Goal: Information Seeking & Learning: Learn about a topic

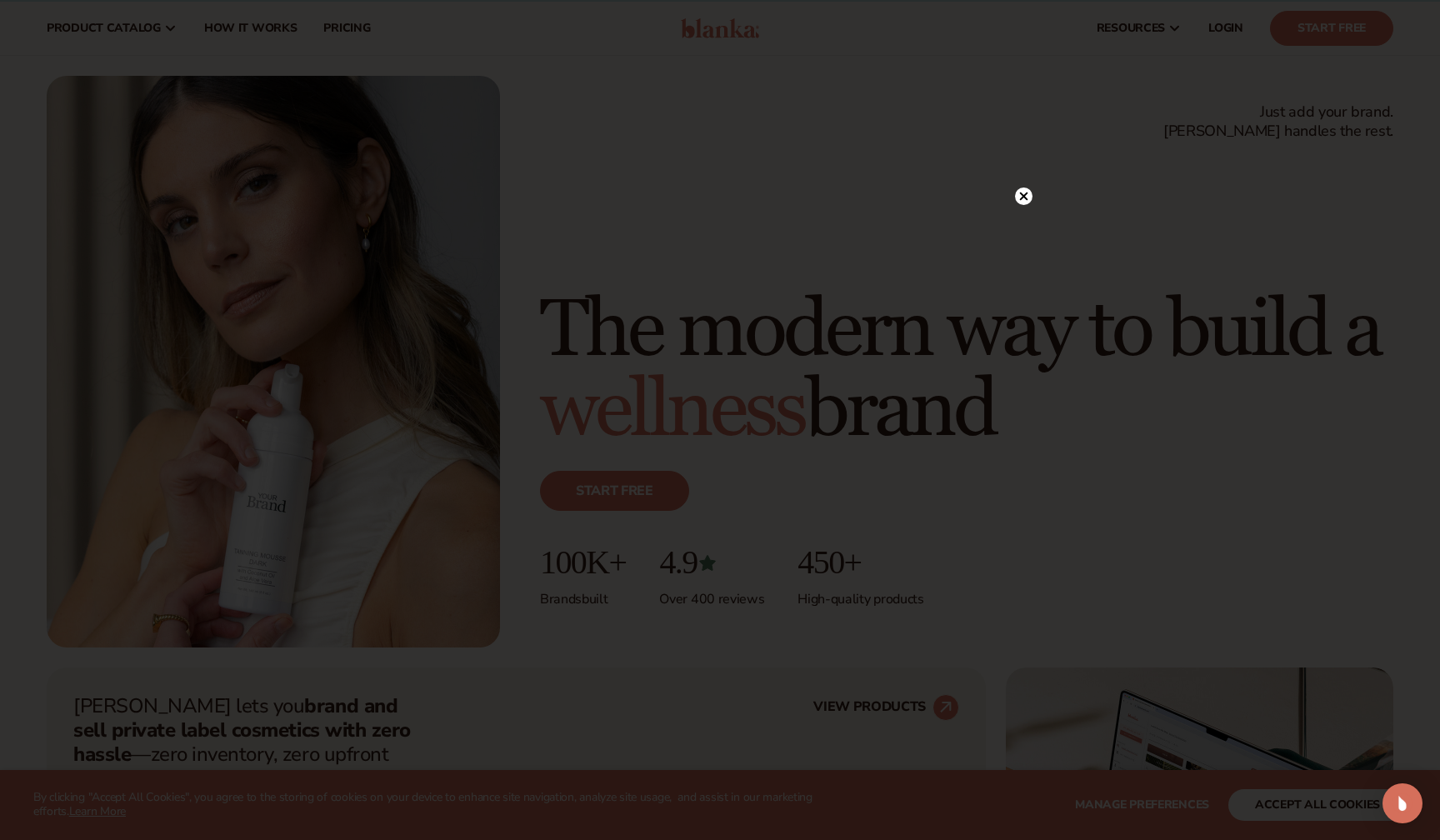
scroll to position [25, 0]
click at [1031, 222] on icon at bounding box center [1024, 230] width 18 height 18
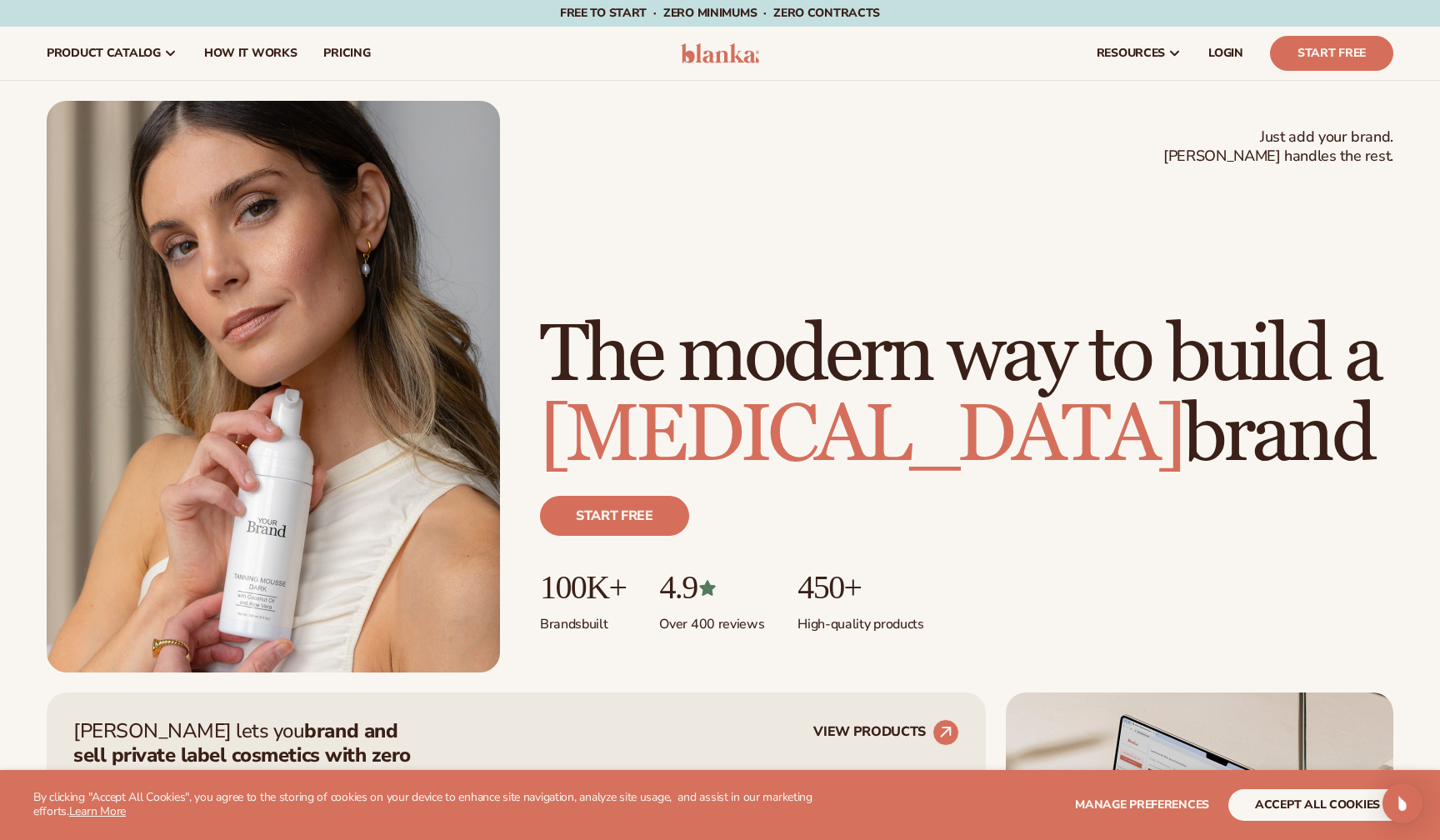
scroll to position [0, 0]
click at [259, 49] on span "How It Works" at bounding box center [250, 53] width 93 height 13
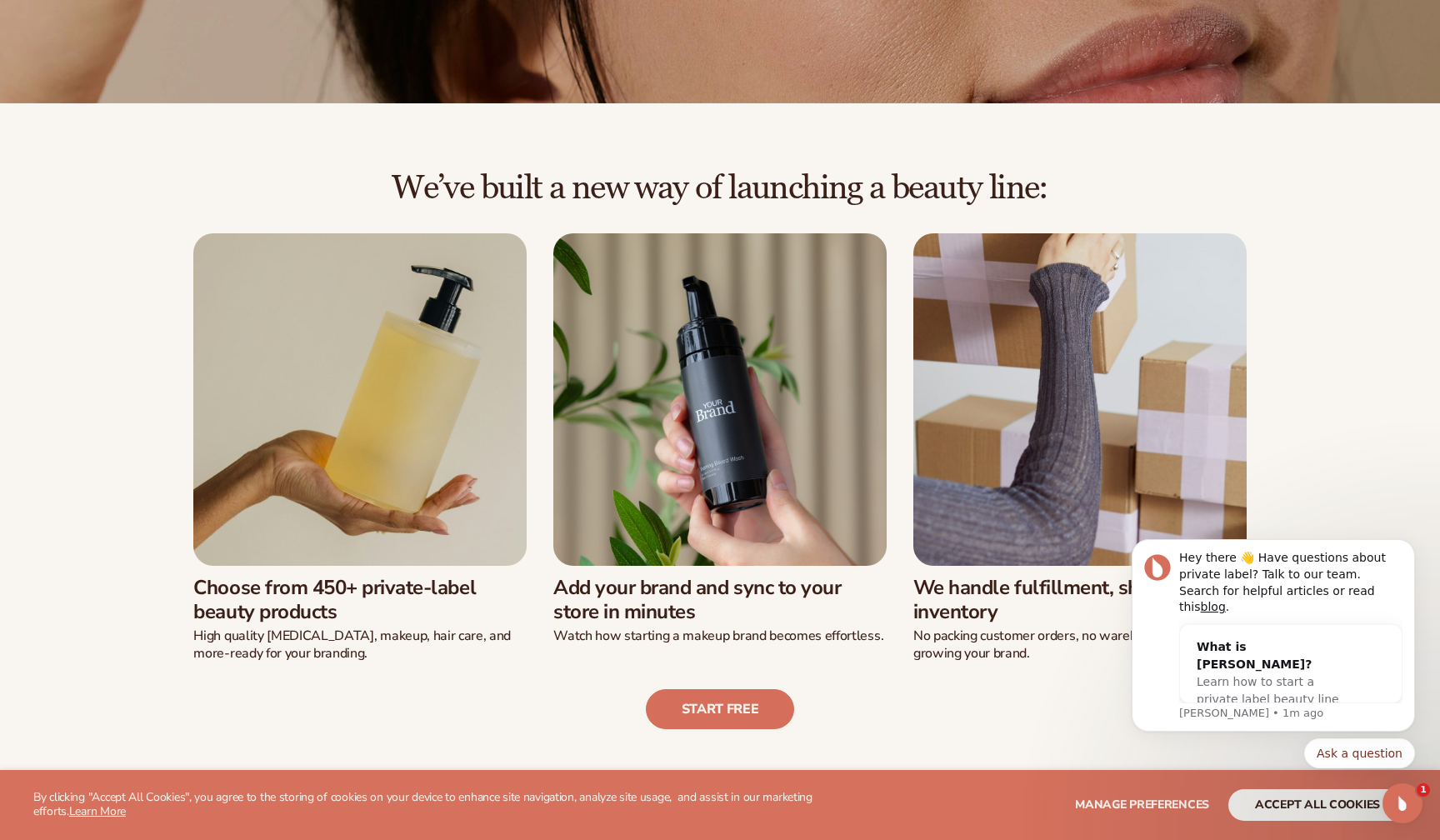
scroll to position [299, 0]
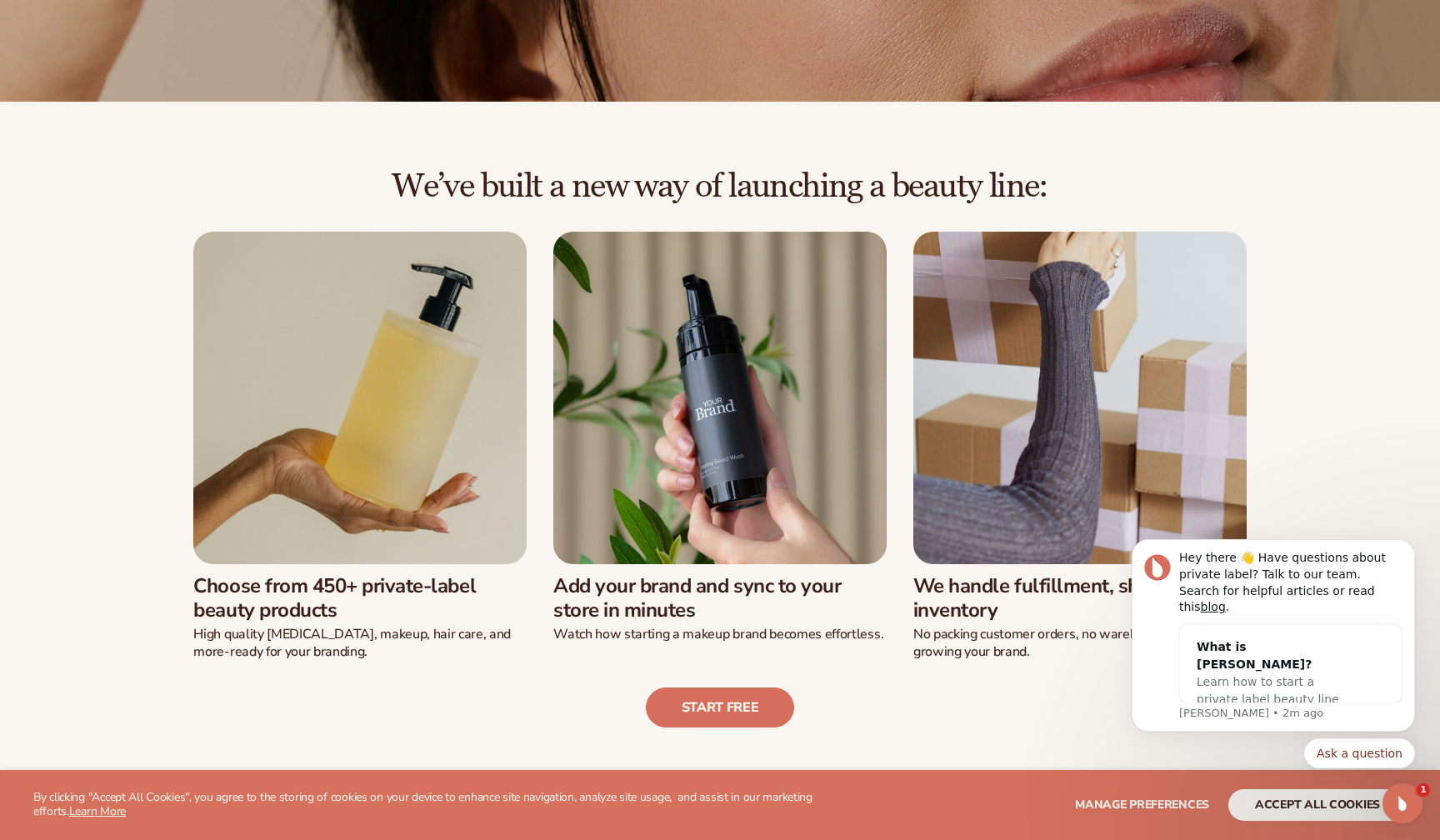
click at [694, 508] on img at bounding box center [720, 398] width 333 height 333
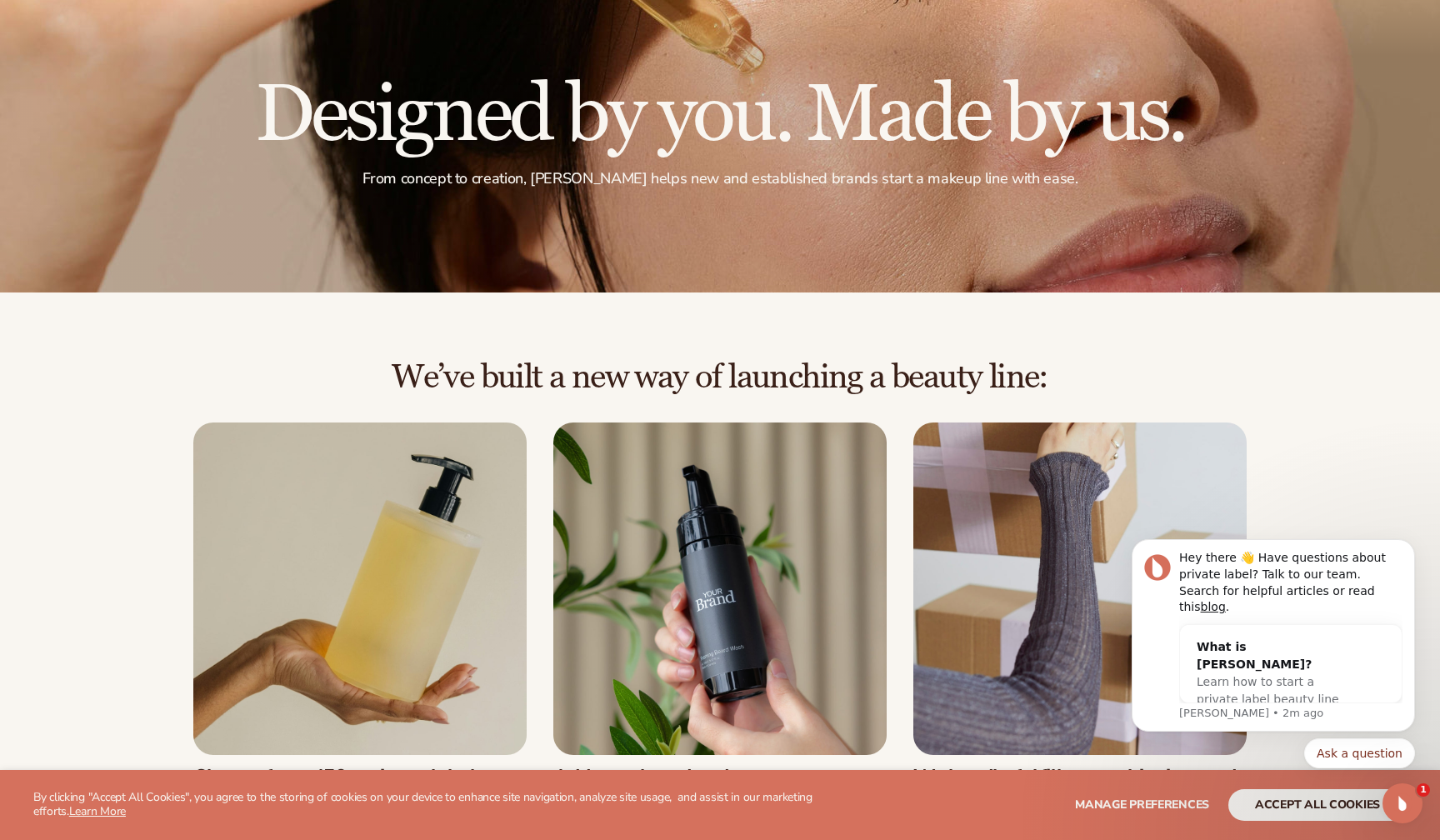
scroll to position [108, 0]
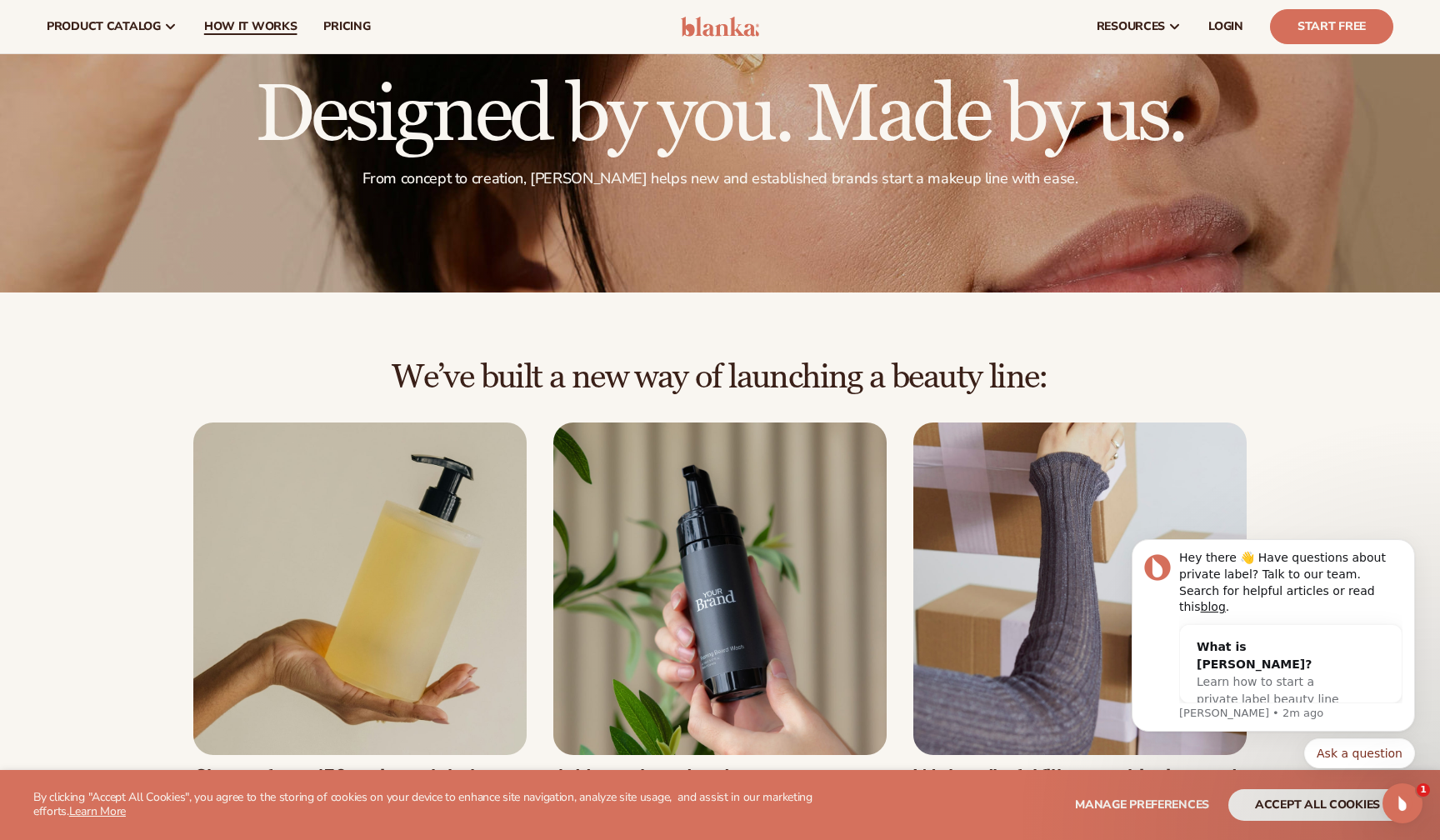
click at [258, 26] on span "How It Works" at bounding box center [250, 27] width 93 height 13
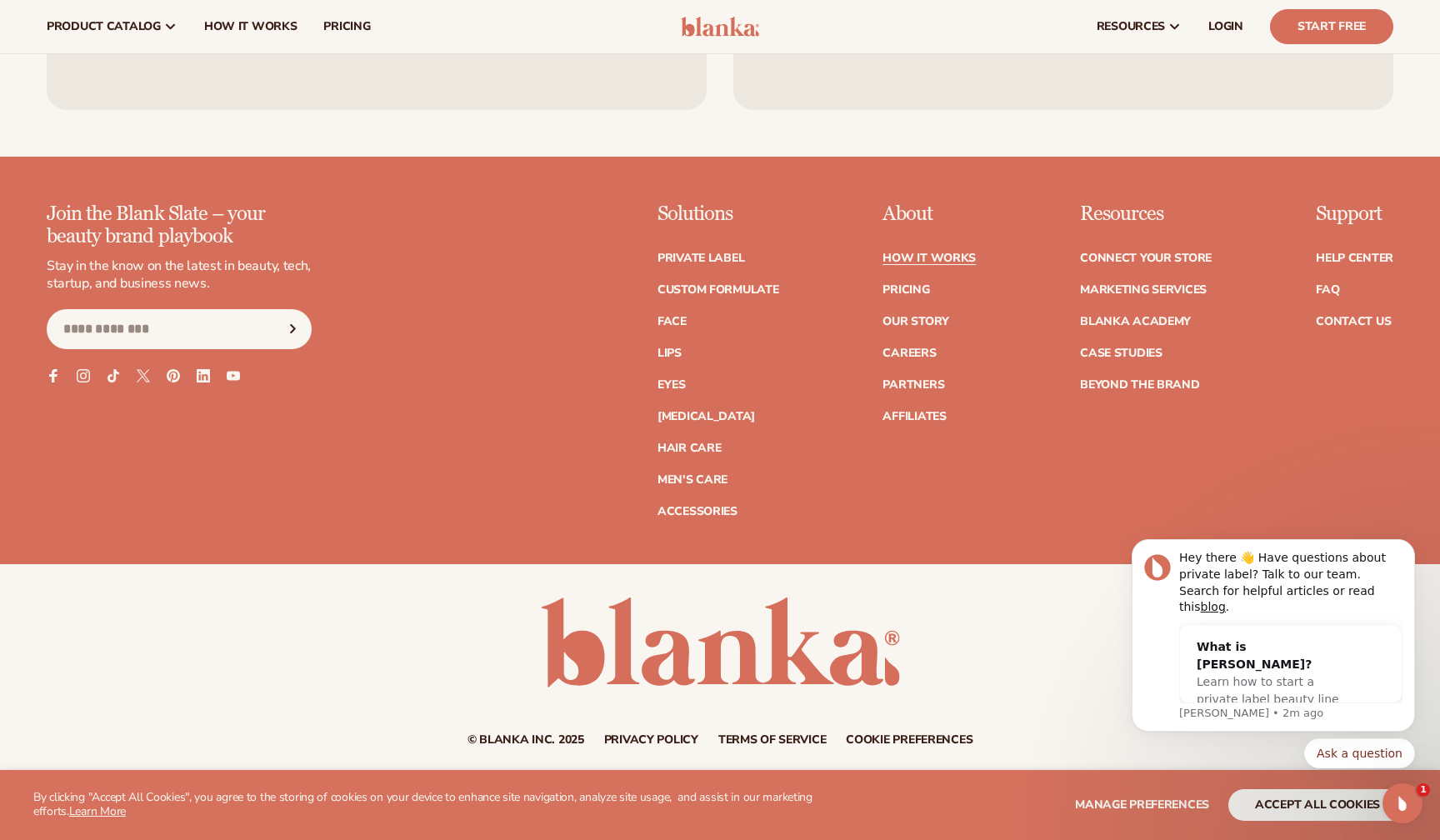
scroll to position [3769, 0]
click at [913, 291] on ul "How It Works Pricing Our Story Careers Partners Affiliates" at bounding box center [929, 330] width 93 height 187
click at [907, 285] on link "Pricing" at bounding box center [906, 291] width 47 height 12
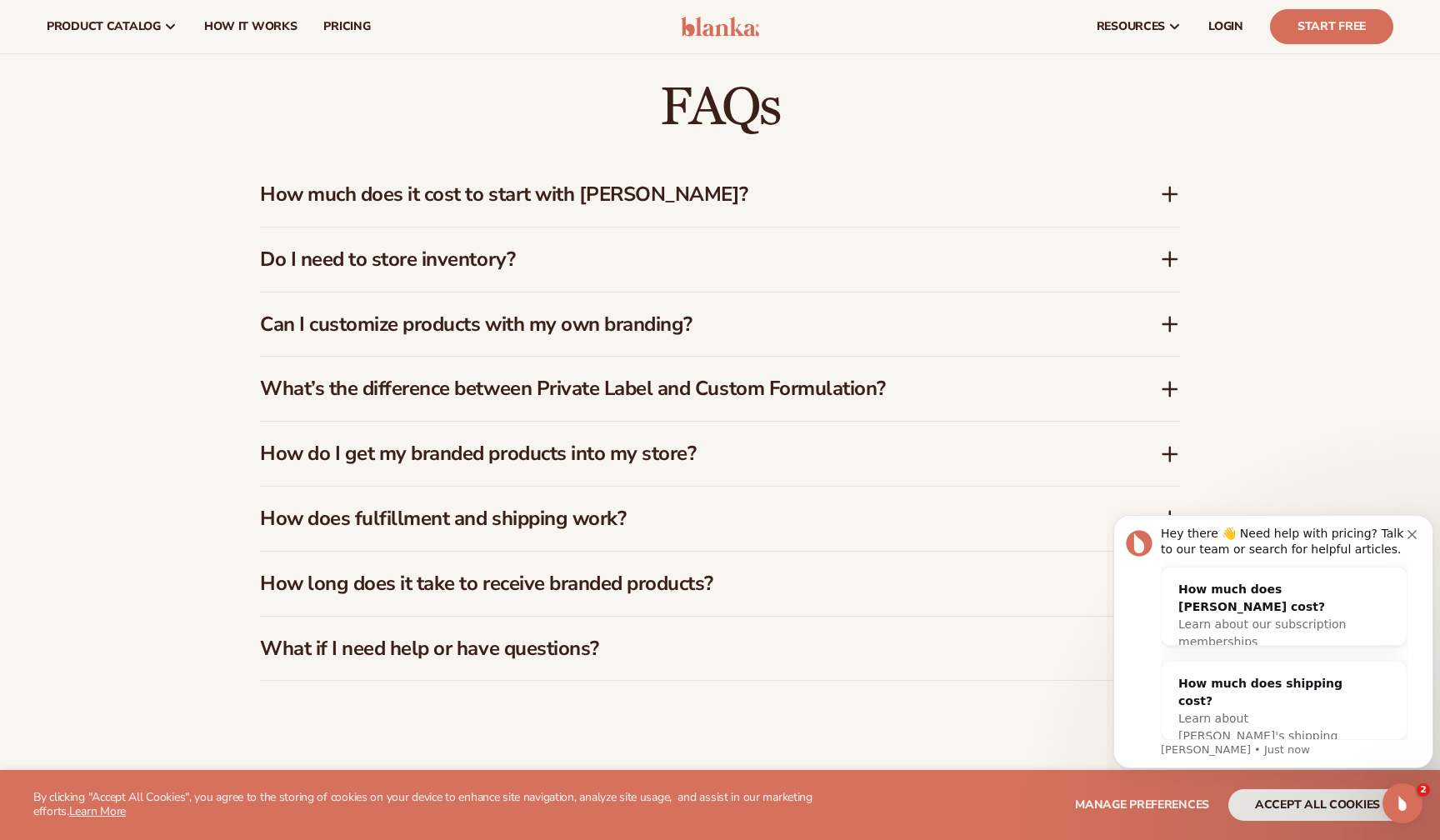
scroll to position [2520, 0]
click at [1171, 323] on icon at bounding box center [1170, 324] width 20 height 20
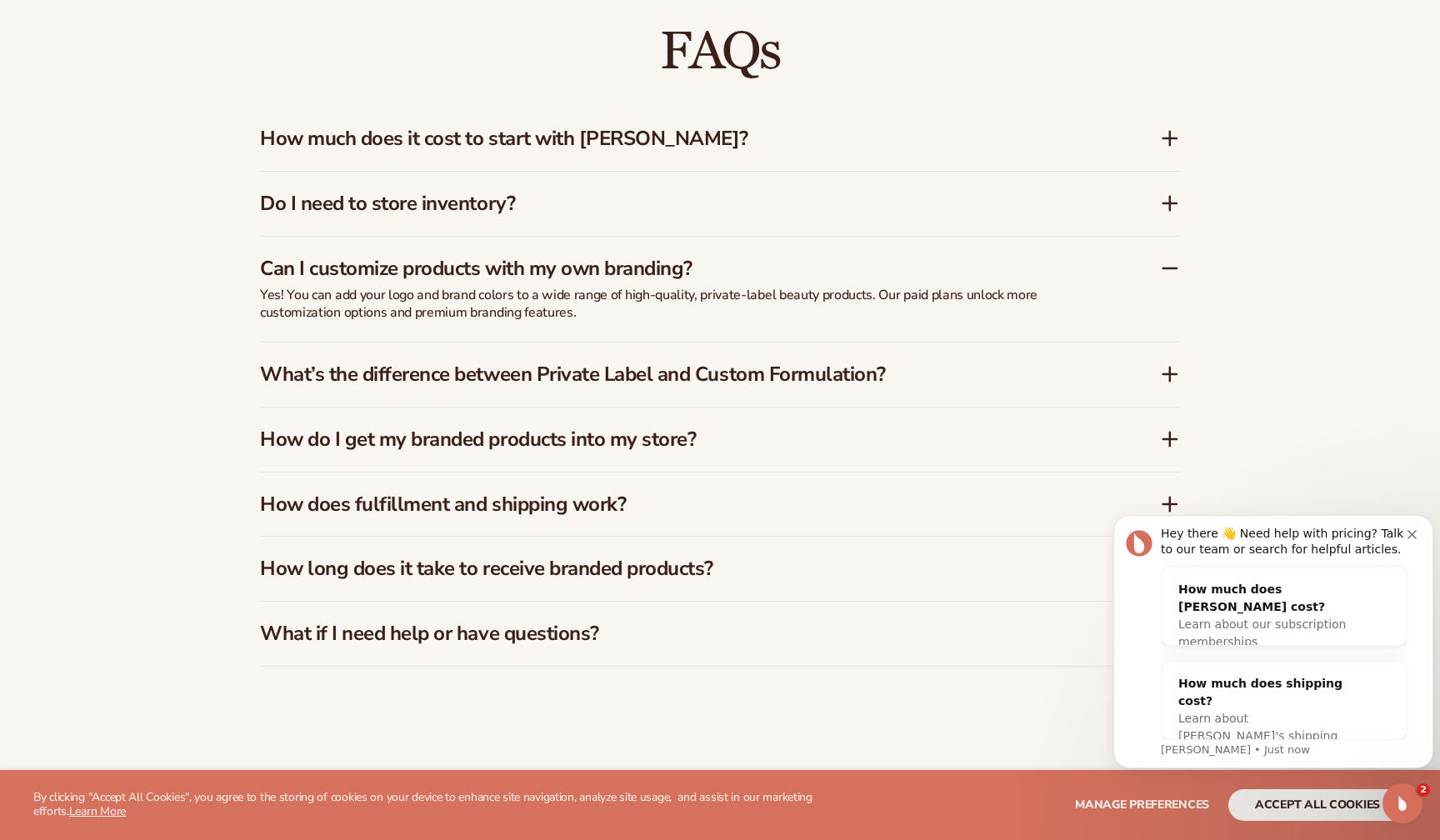
scroll to position [2578, 0]
click at [1164, 432] on icon at bounding box center [1170, 437] width 20 height 20
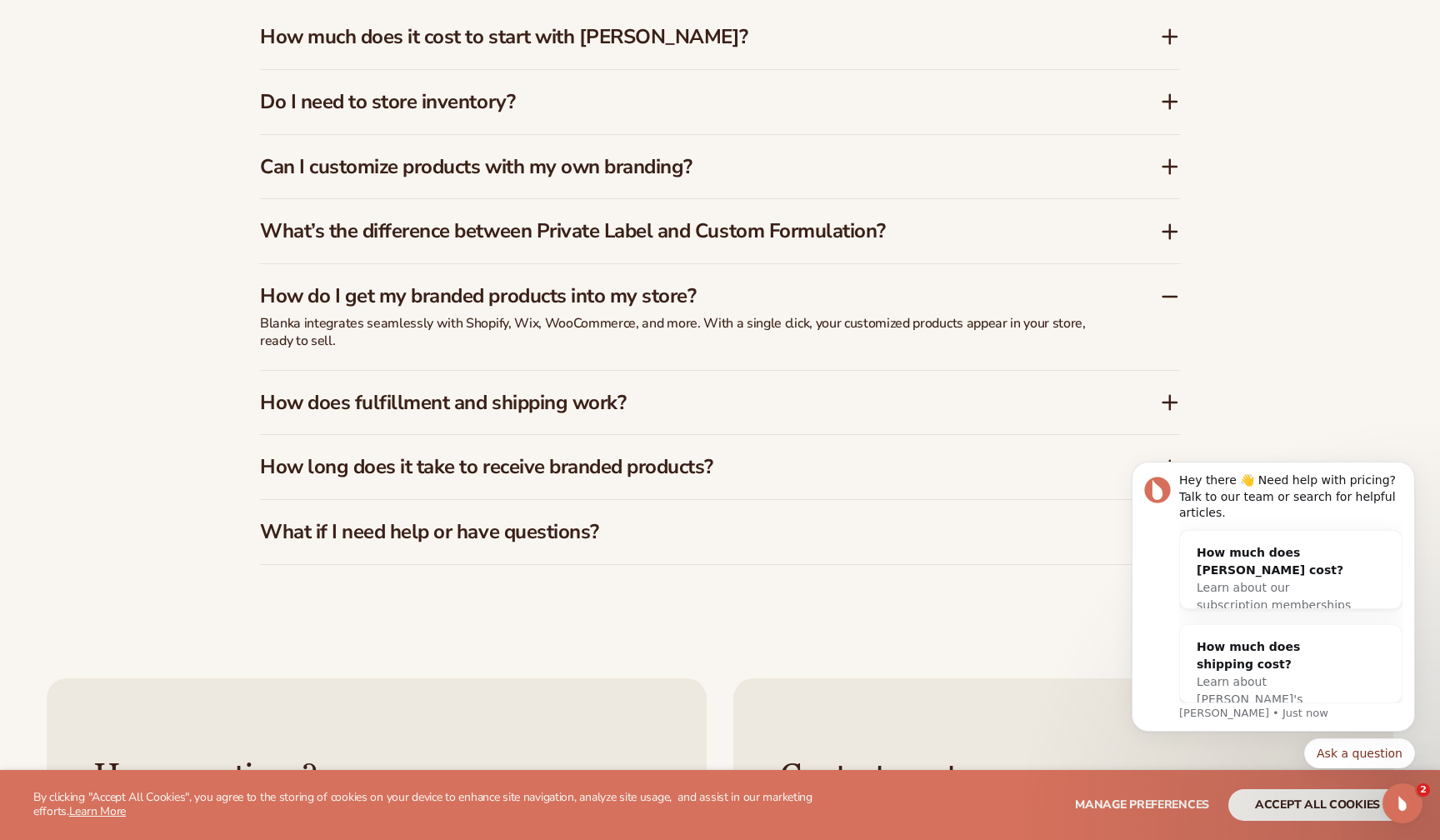
scroll to position [2677, 0]
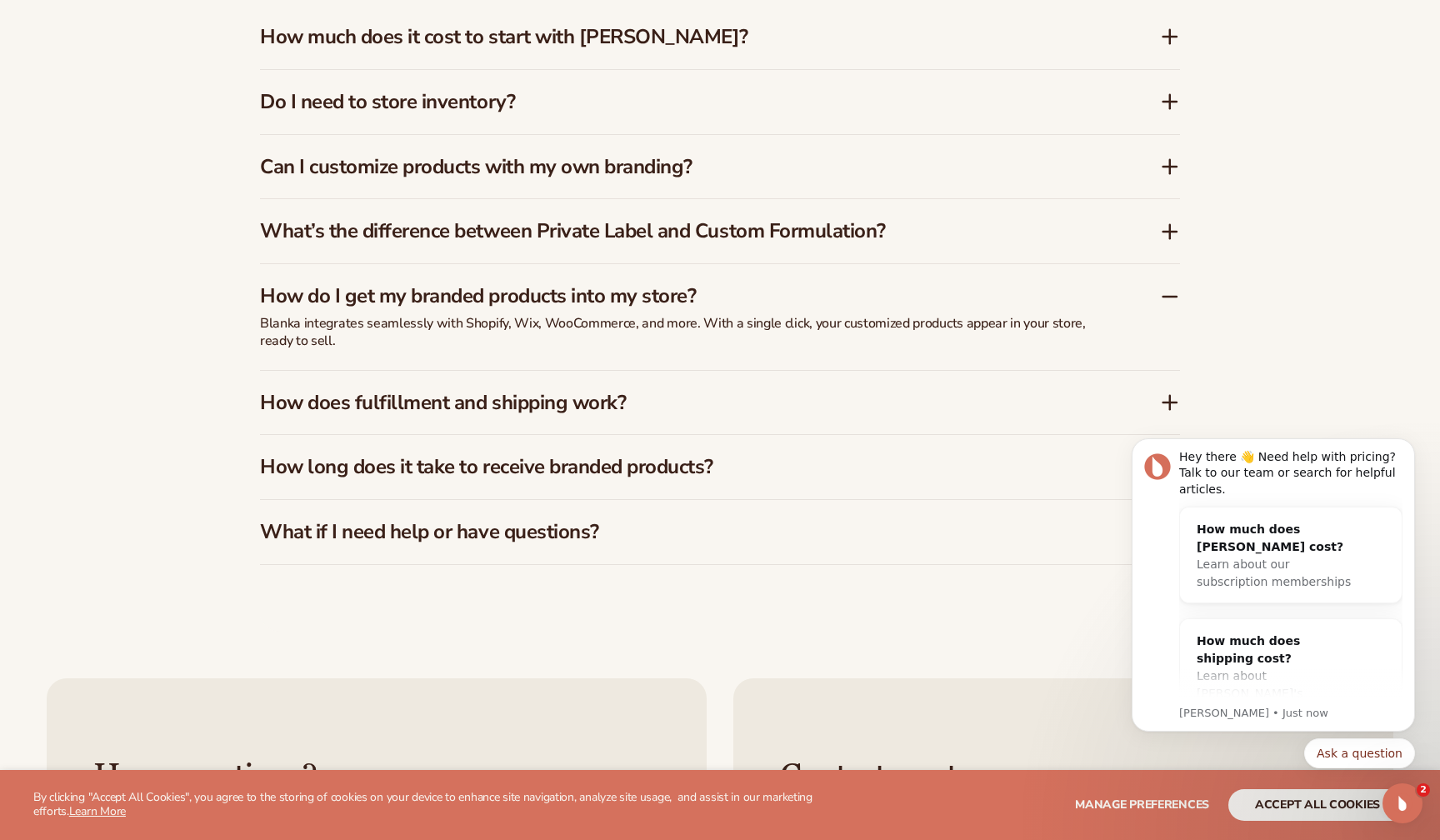
click at [1164, 393] on body "Hey there 👋 Need help with pricing? Talk to our team or search for helpful arti…" at bounding box center [1273, 589] width 320 height 399
click at [1158, 399] on body "Hey there 👋 Need help with pricing? Talk to our team or search for helpful arti…" at bounding box center [1273, 589] width 320 height 399
click at [1164, 393] on body "Hey there 👋 Need help with pricing? Talk to our team or search for helpful arti…" at bounding box center [1273, 589] width 320 height 399
click at [1411, 442] on icon "Dismiss notification" at bounding box center [1409, 443] width 6 height 6
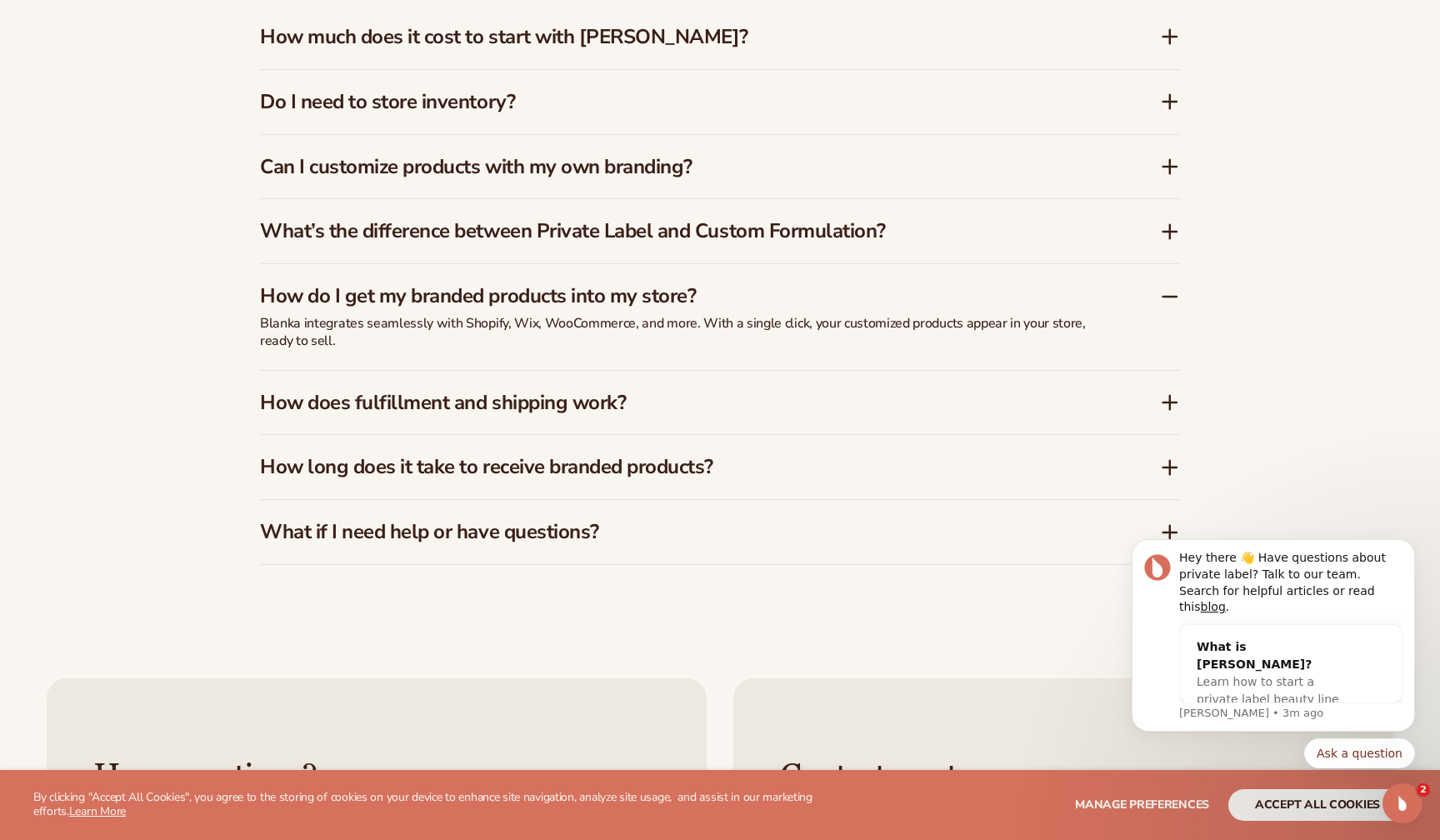
click at [1168, 399] on icon at bounding box center [1170, 402] width 20 height 20
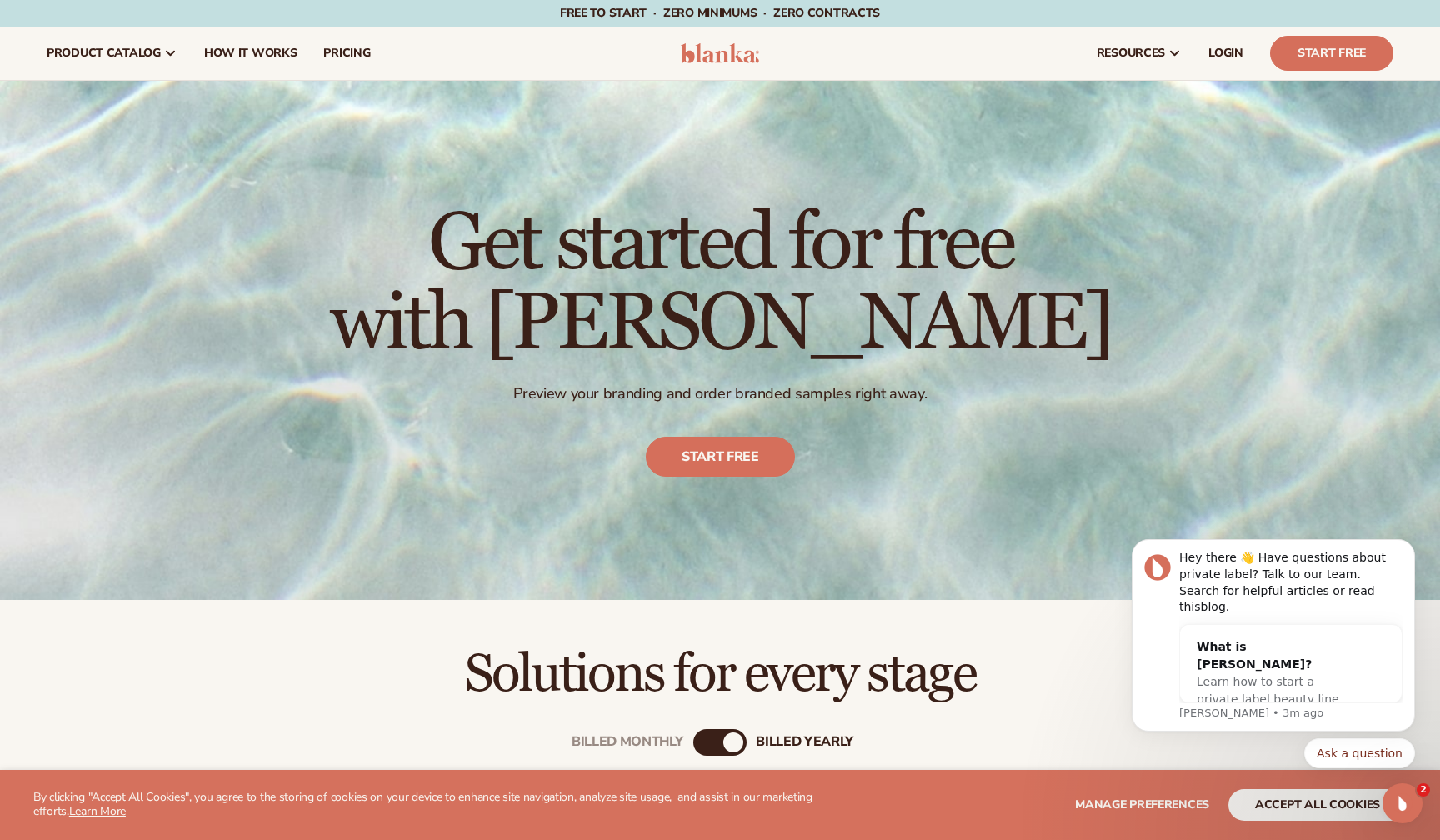
scroll to position [0, 0]
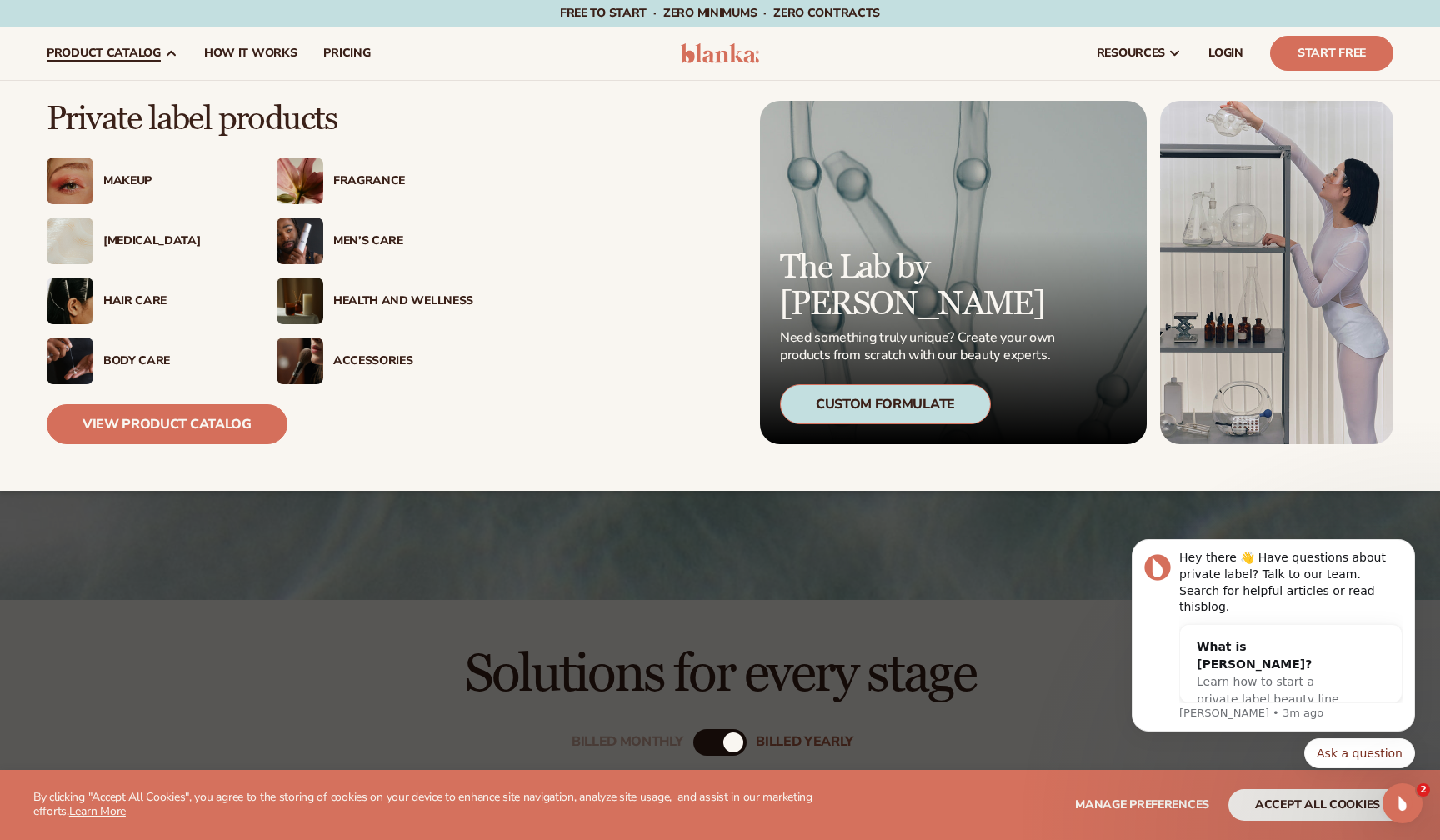
click at [112, 236] on div "[MEDICAL_DATA]" at bounding box center [174, 241] width 140 height 14
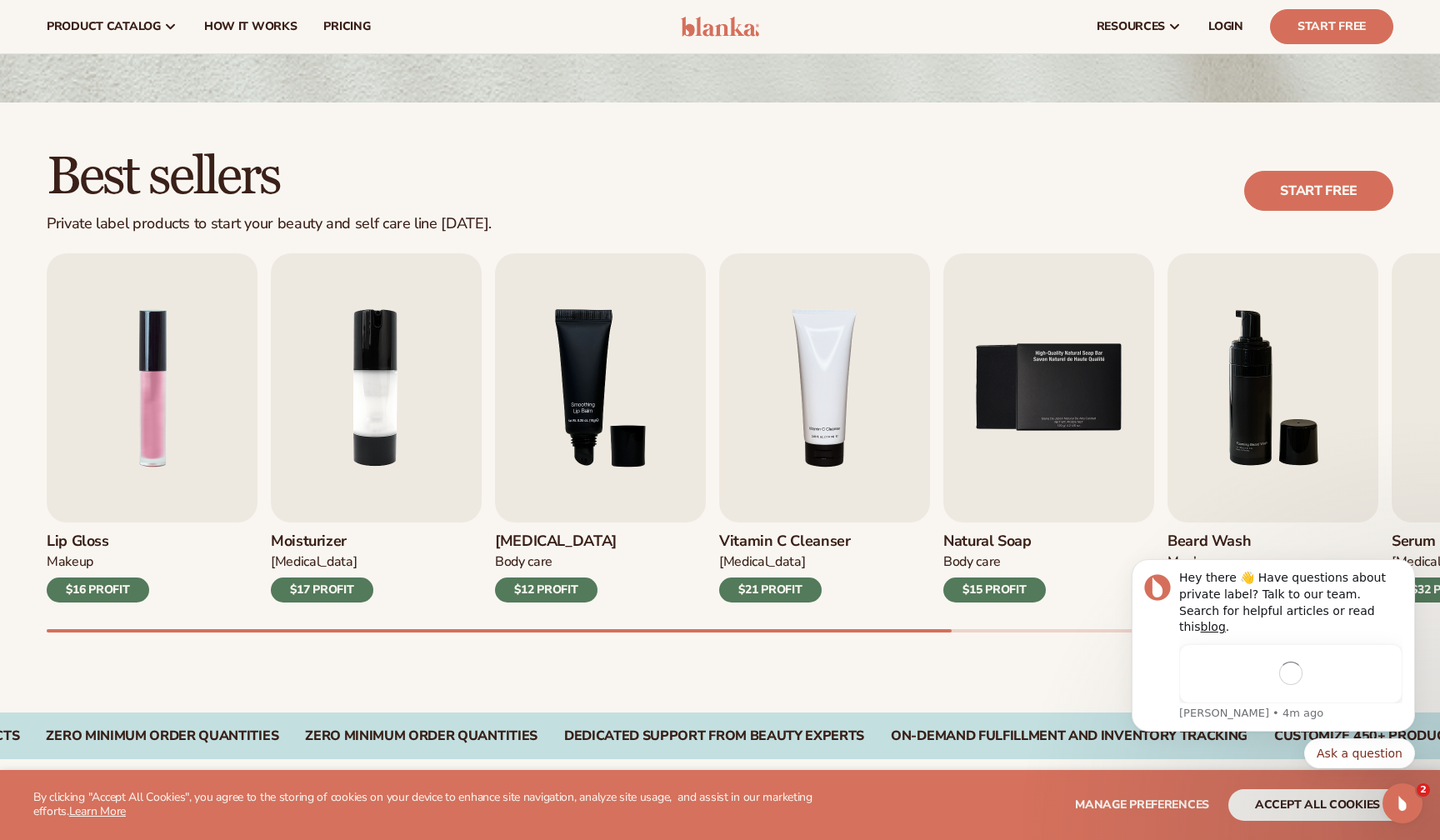
scroll to position [342, 0]
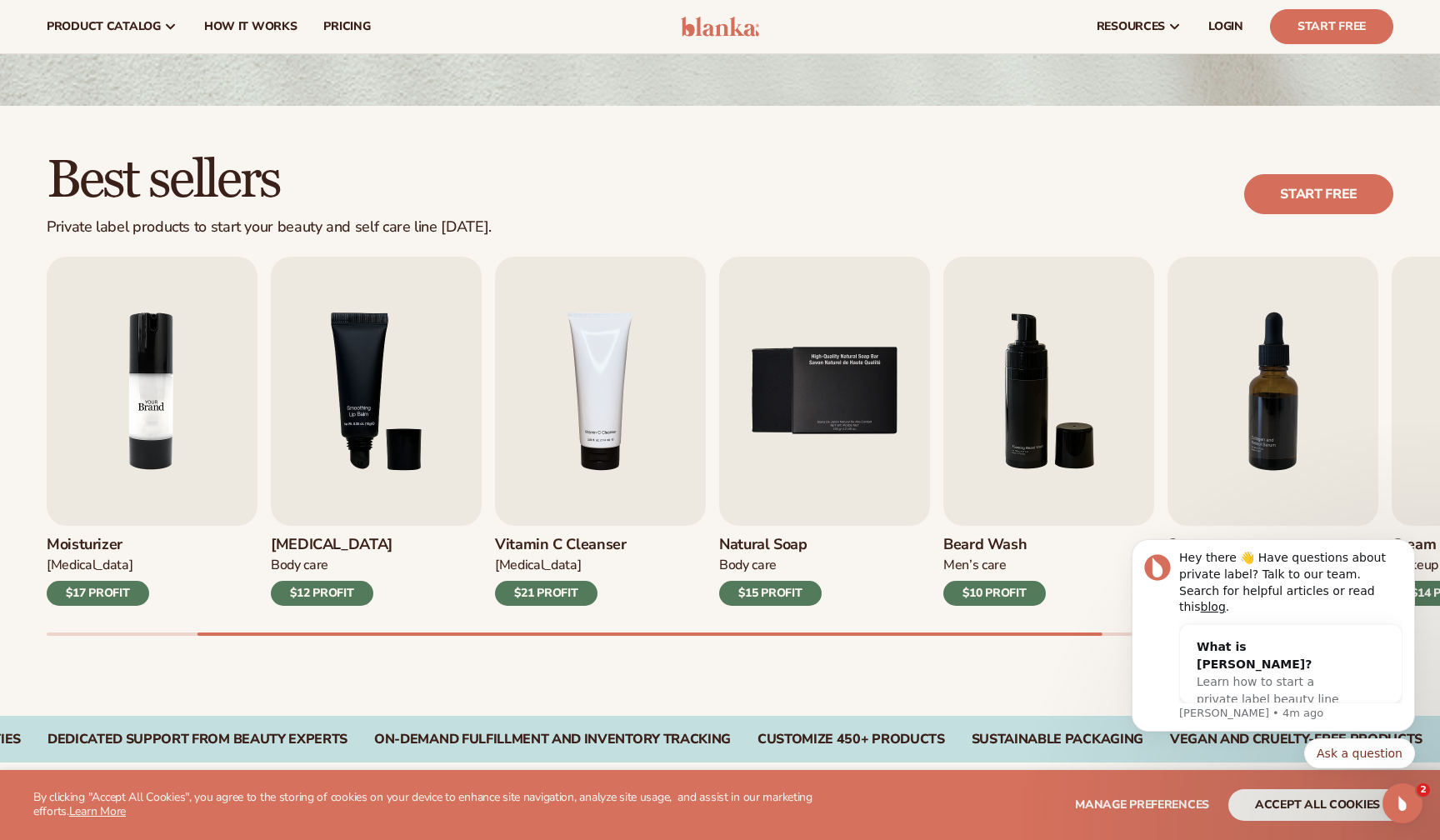
click at [164, 369] on img "2 / 9" at bounding box center [152, 392] width 211 height 269
click at [150, 400] on img "2 / 9" at bounding box center [152, 392] width 211 height 269
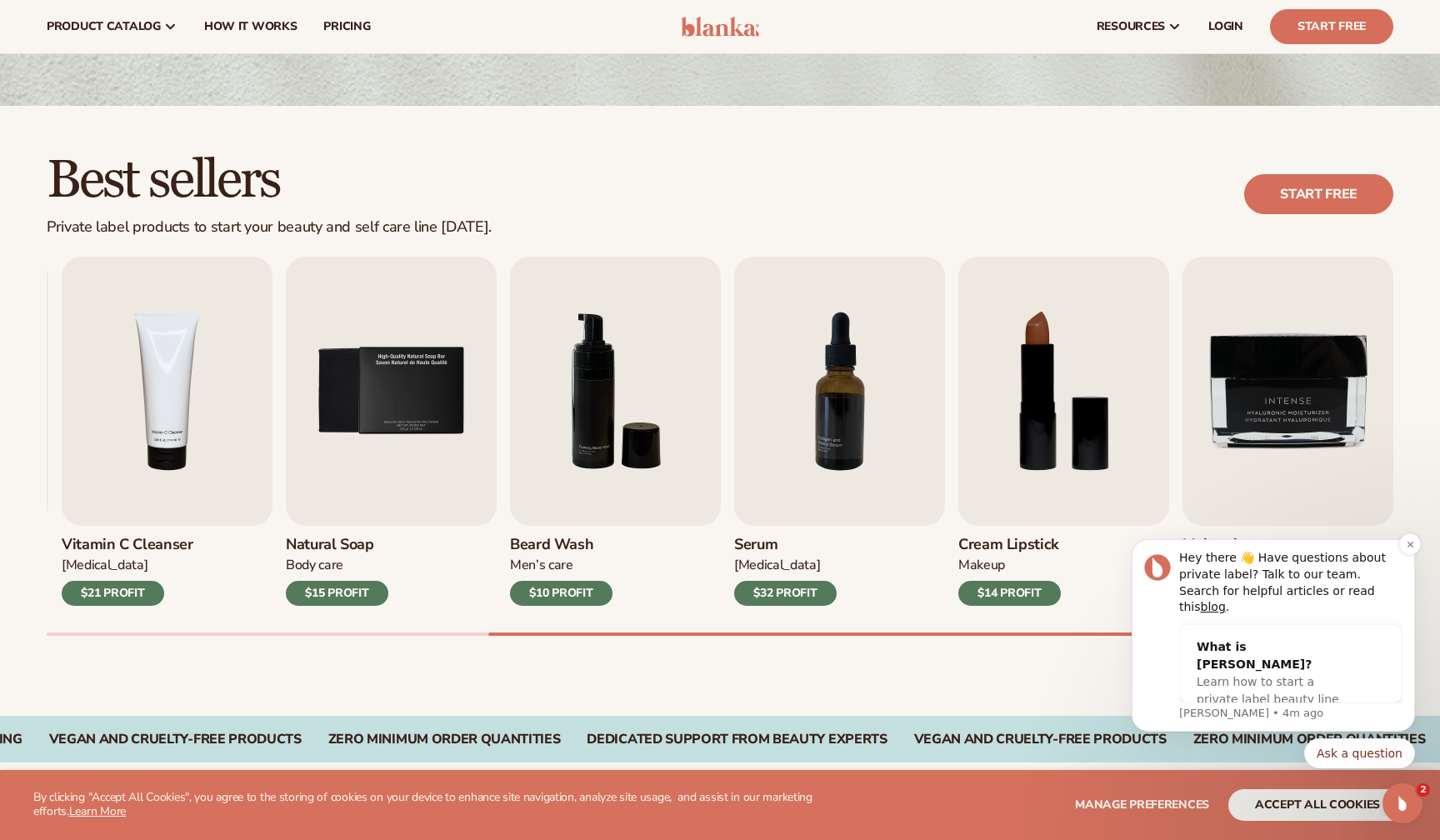
click at [1412, 573] on div "Hey there 👋 Have questions about private label? Talk to our team. Search for he…" at bounding box center [1273, 634] width 284 height 192
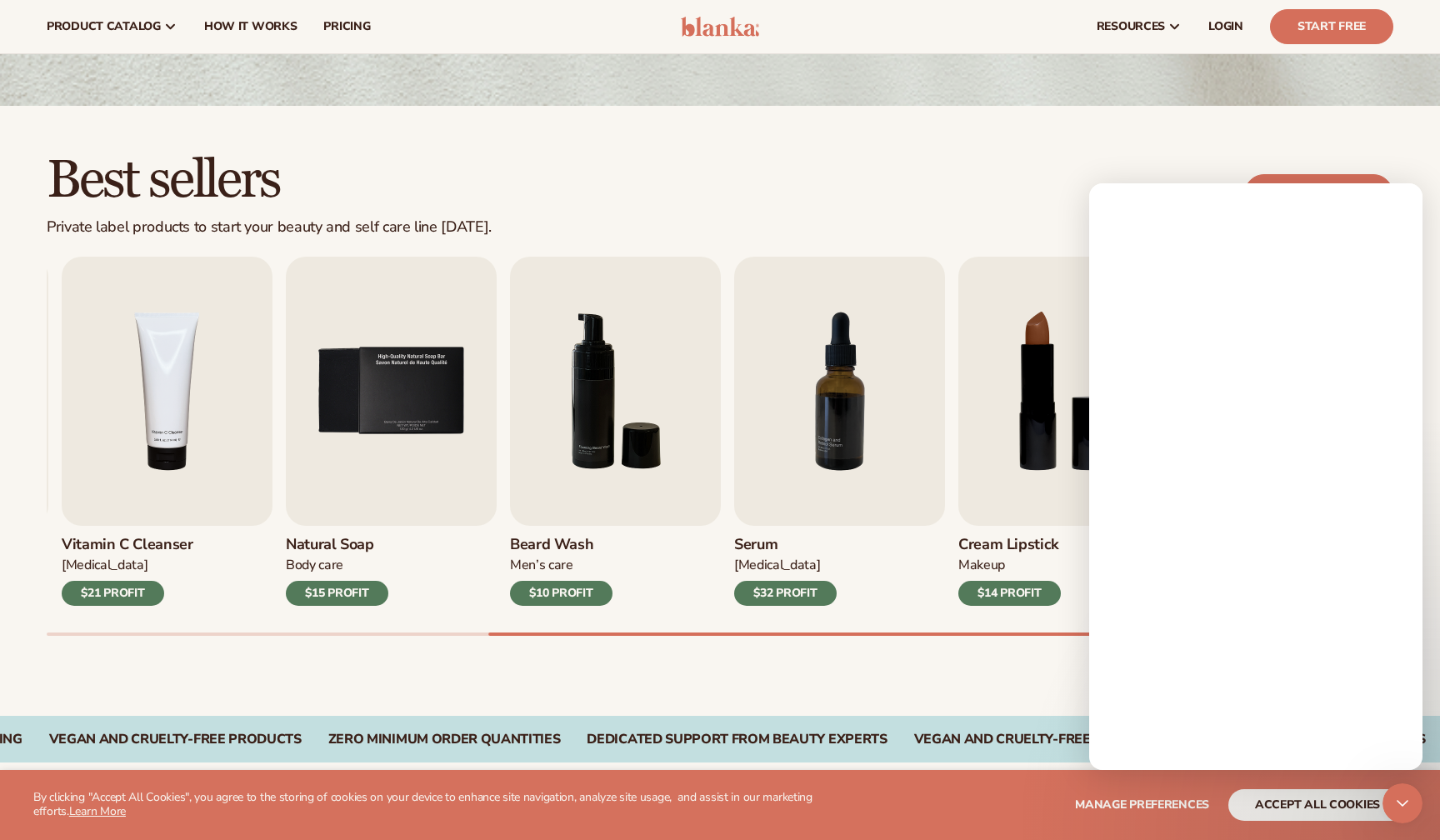
scroll to position [272, 0]
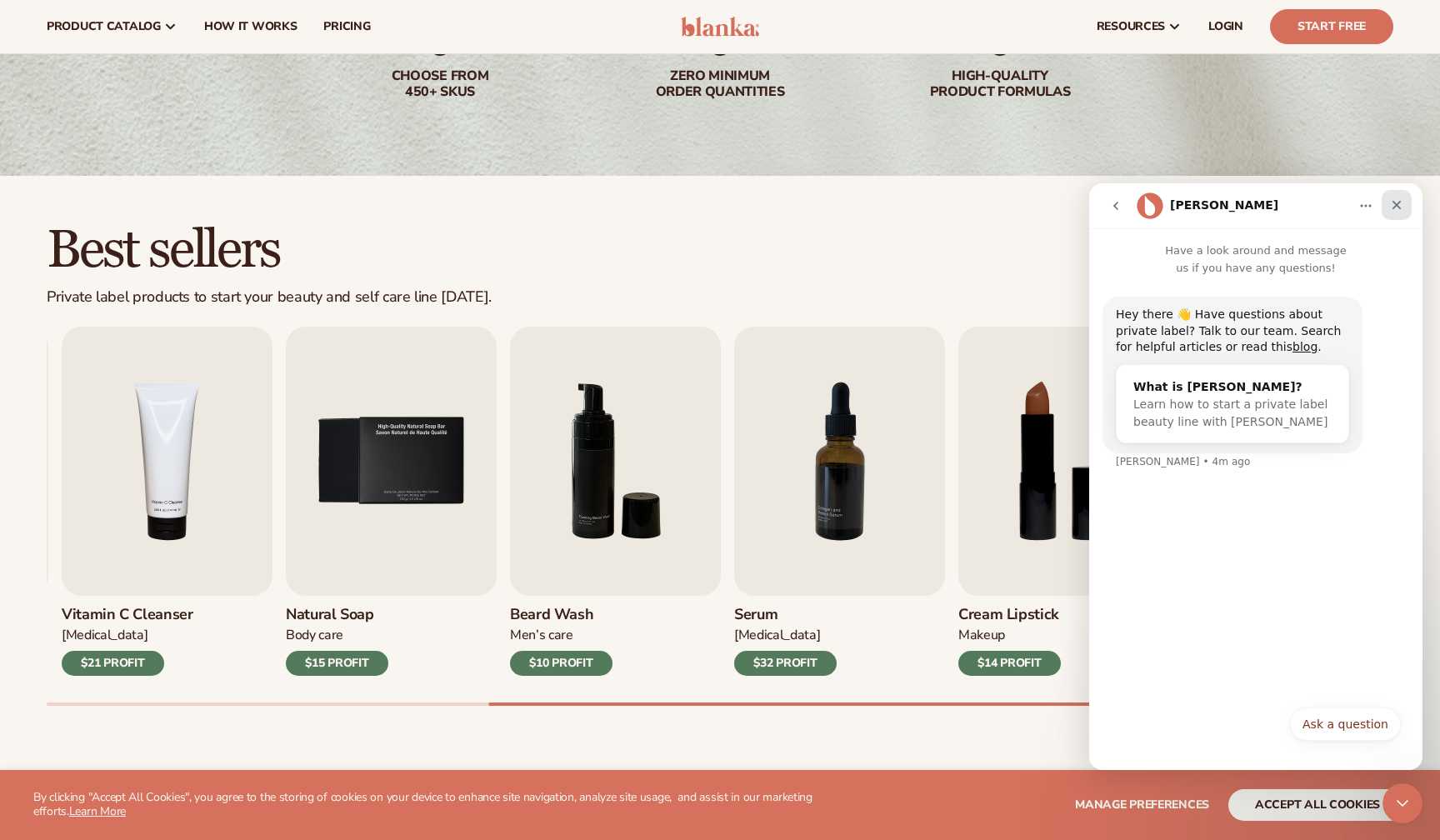
click at [1408, 207] on div "Close" at bounding box center [1397, 205] width 30 height 30
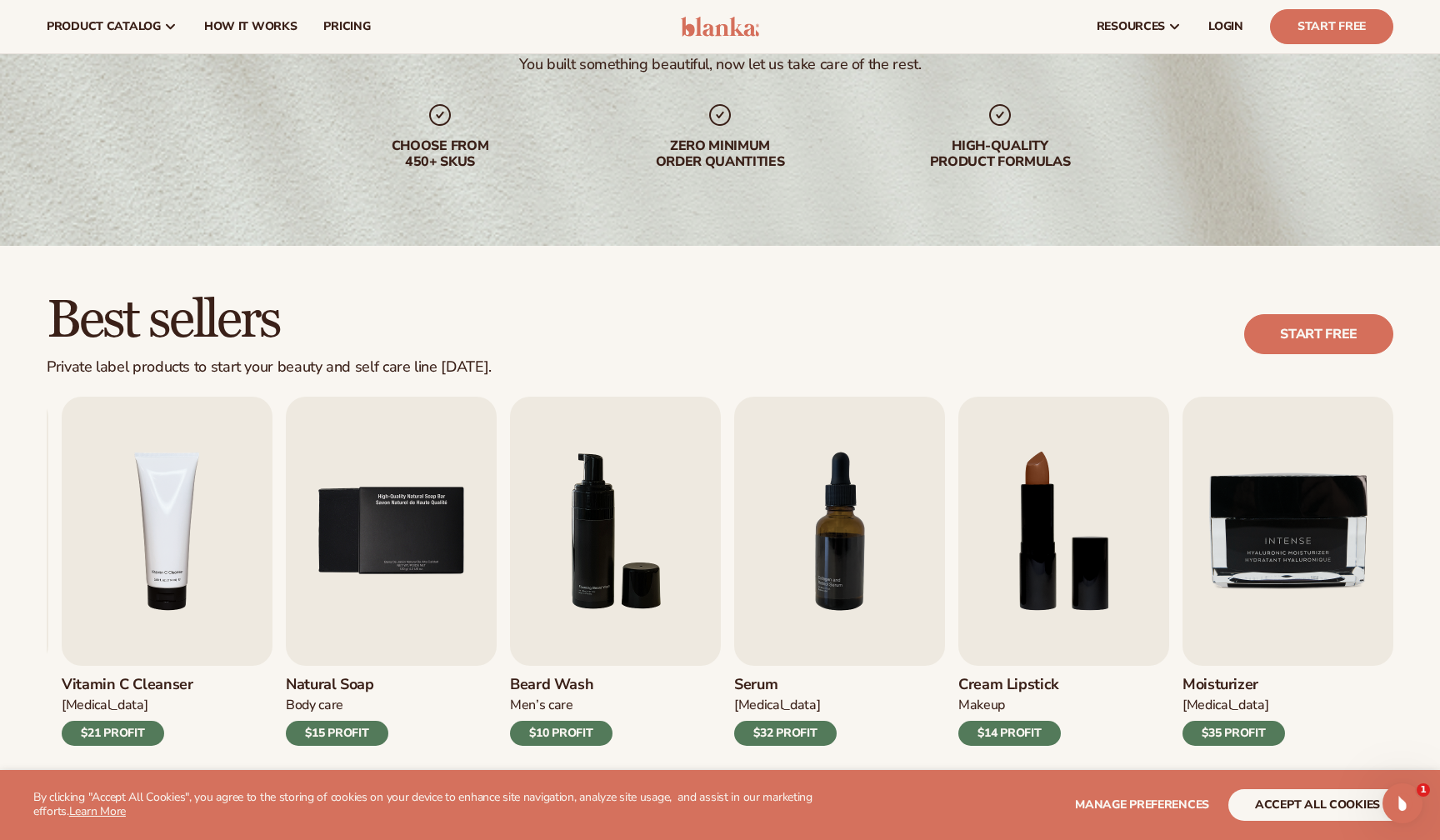
scroll to position [0, 0]
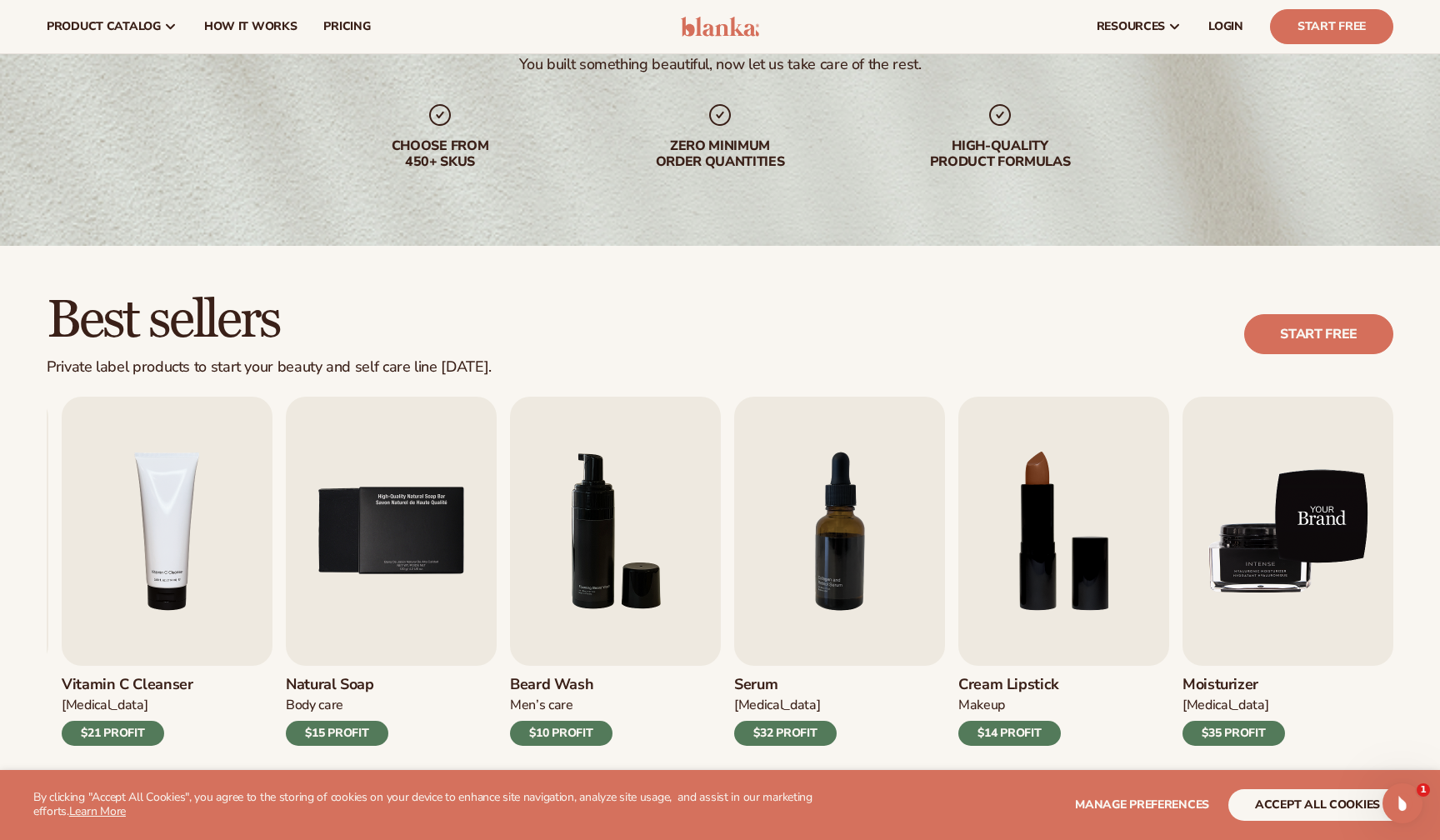
click at [1299, 538] on img "9 / 9" at bounding box center [1288, 532] width 211 height 269
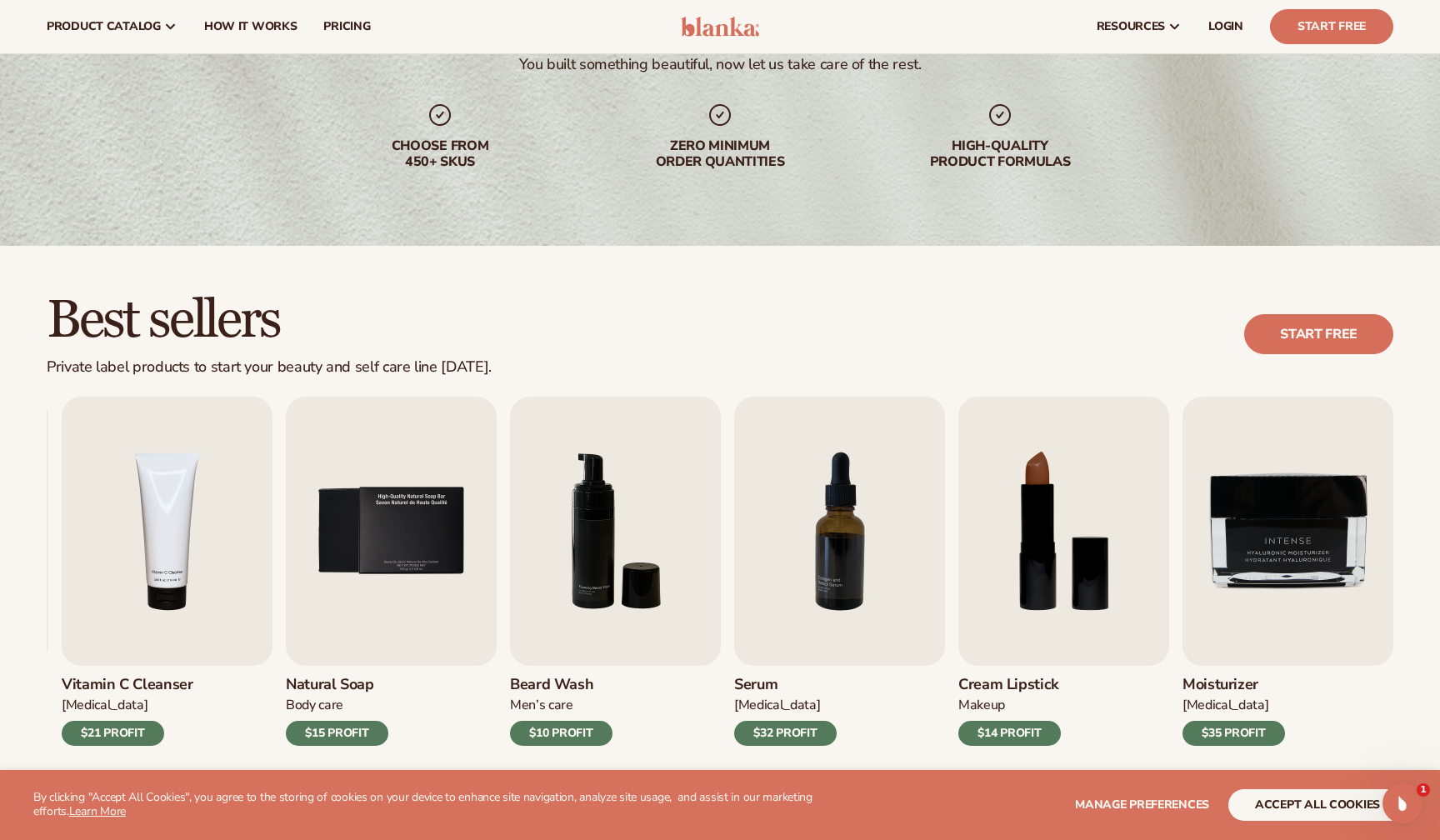
click at [1222, 732] on div "$35 PROFIT" at bounding box center [1234, 733] width 103 height 25
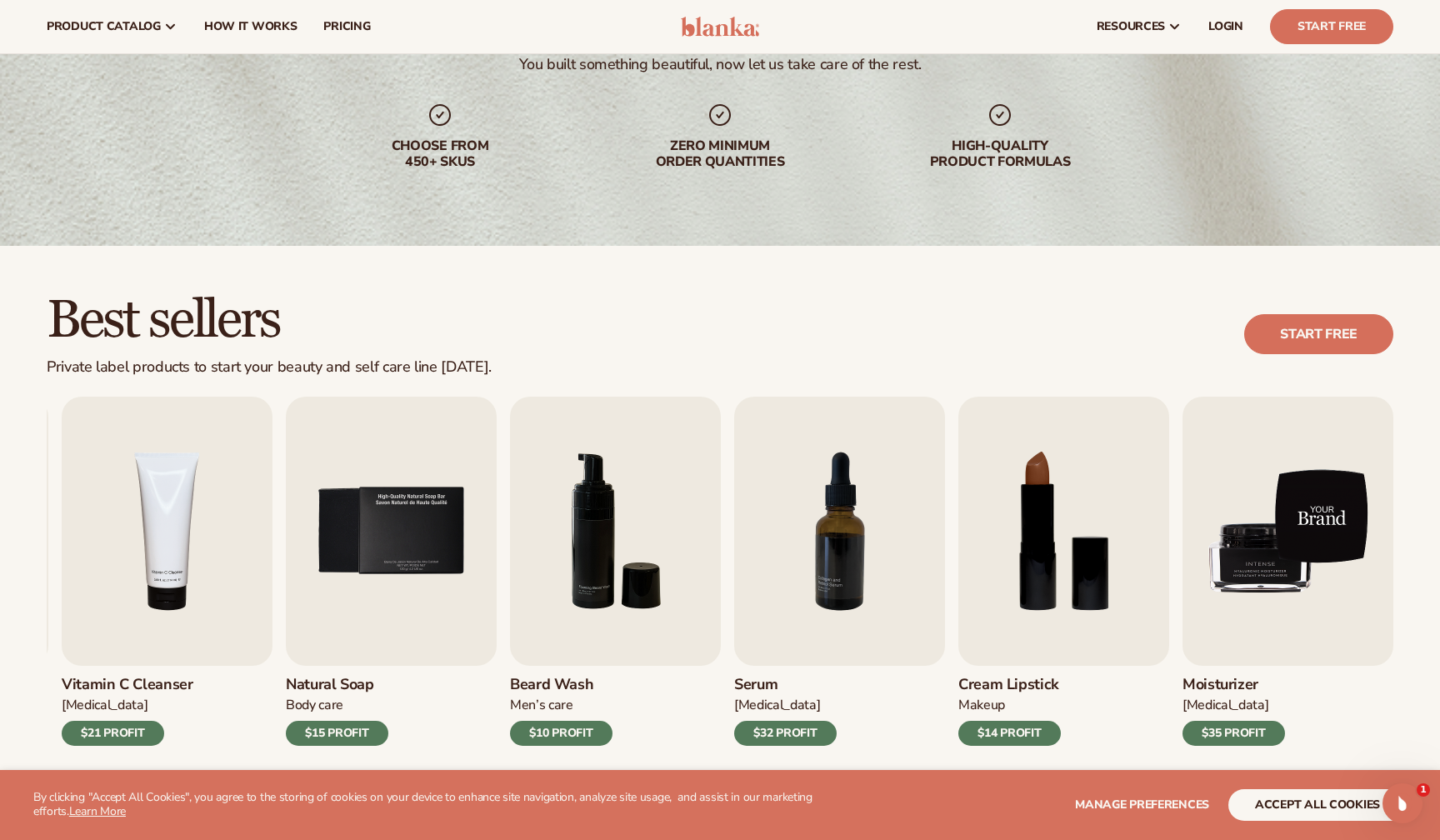
click at [1280, 548] on img "9 / 9" at bounding box center [1288, 532] width 211 height 269
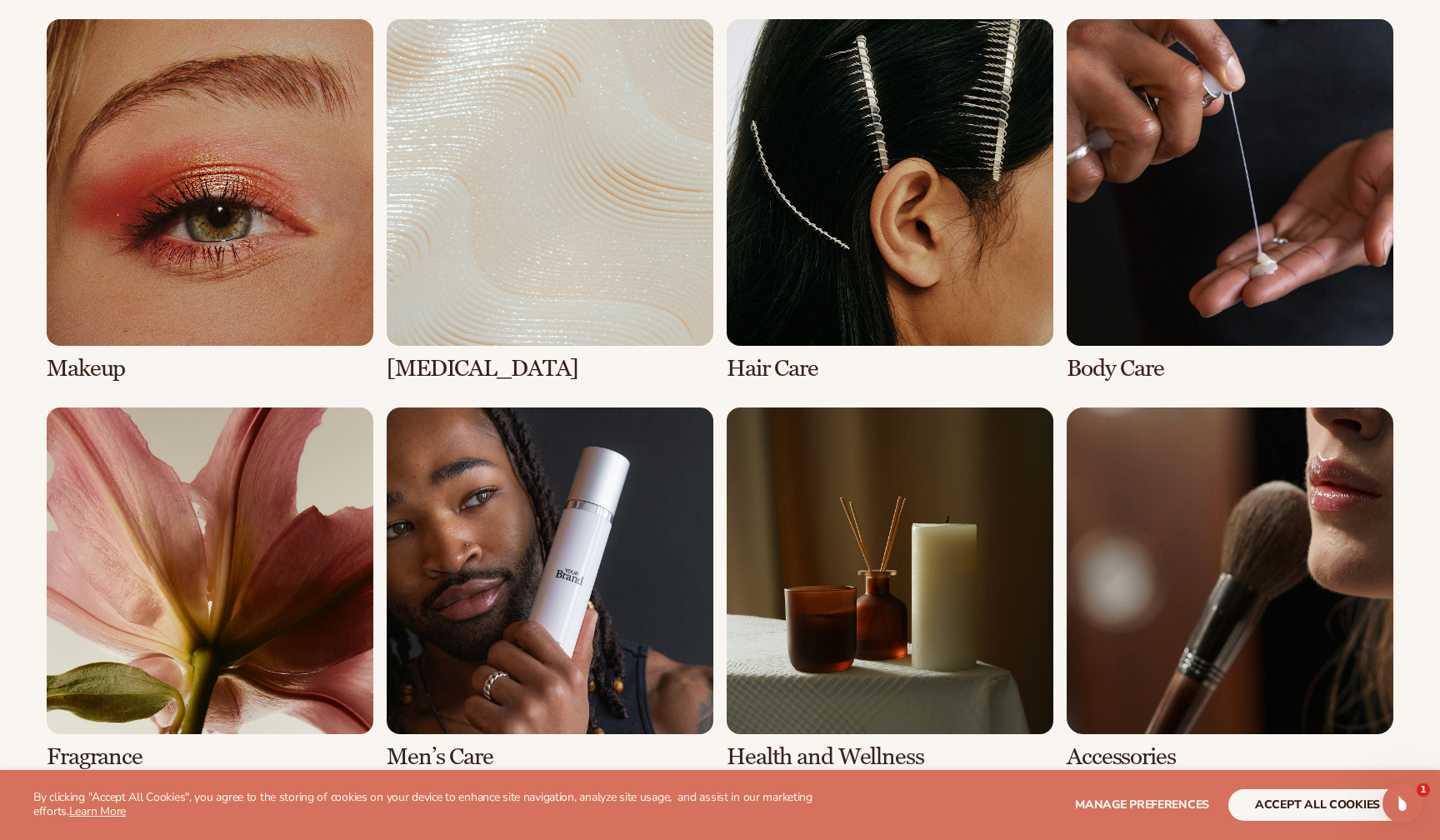
scroll to position [1470, 0]
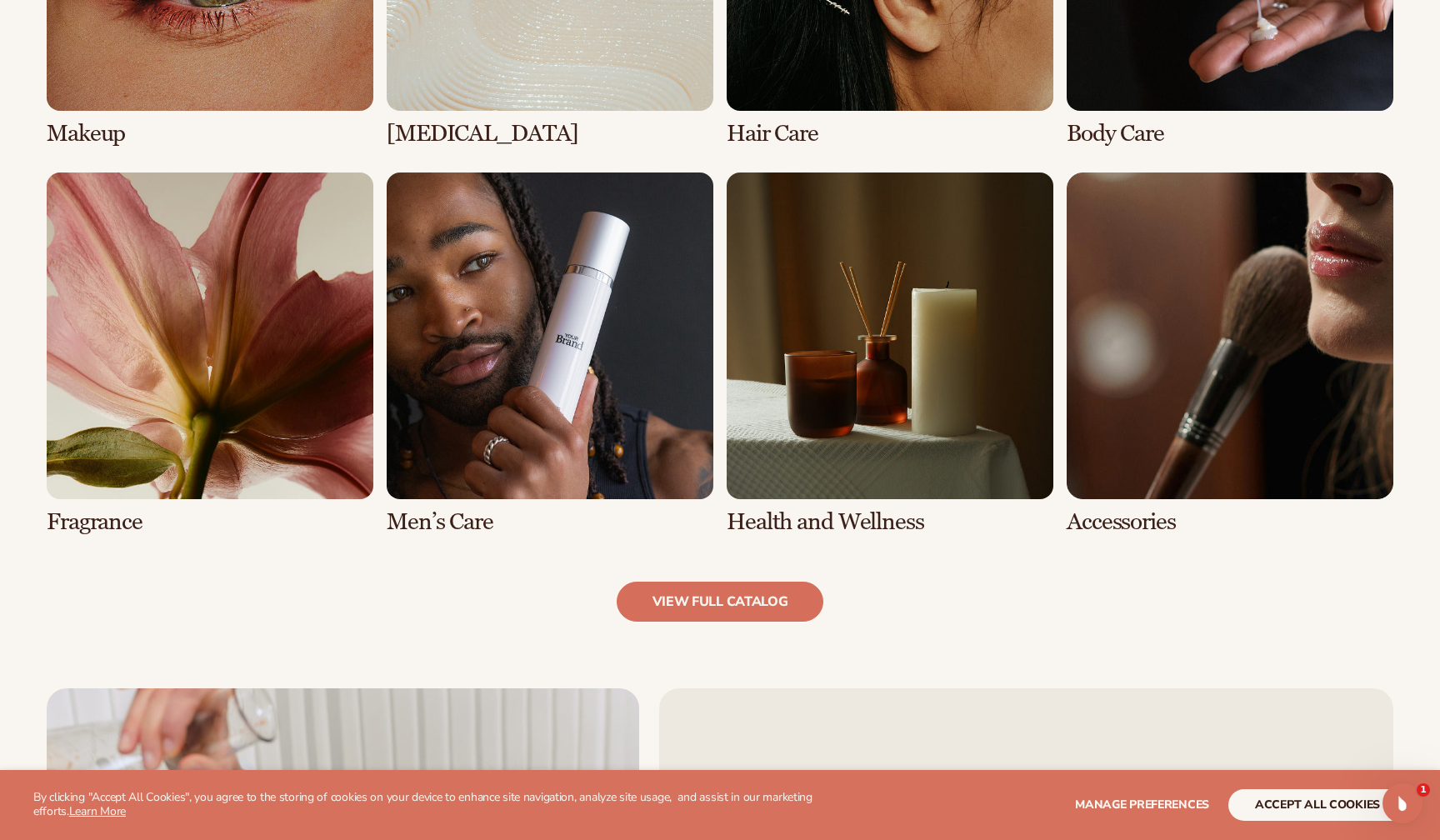
click at [496, 307] on link "6 / 8" at bounding box center [549, 354] width 327 height 362
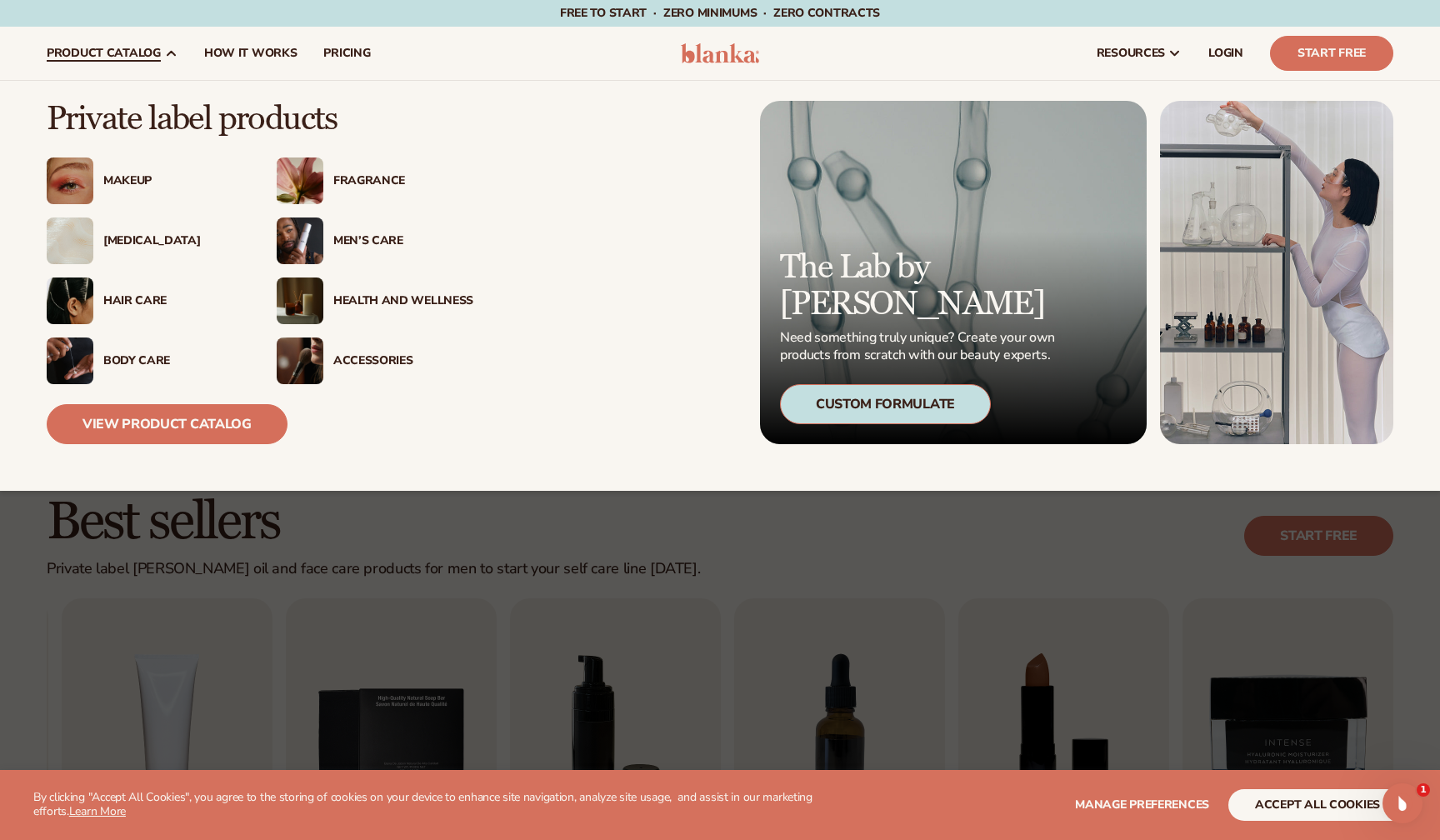
click at [105, 357] on div "Body Care" at bounding box center [174, 362] width 140 height 14
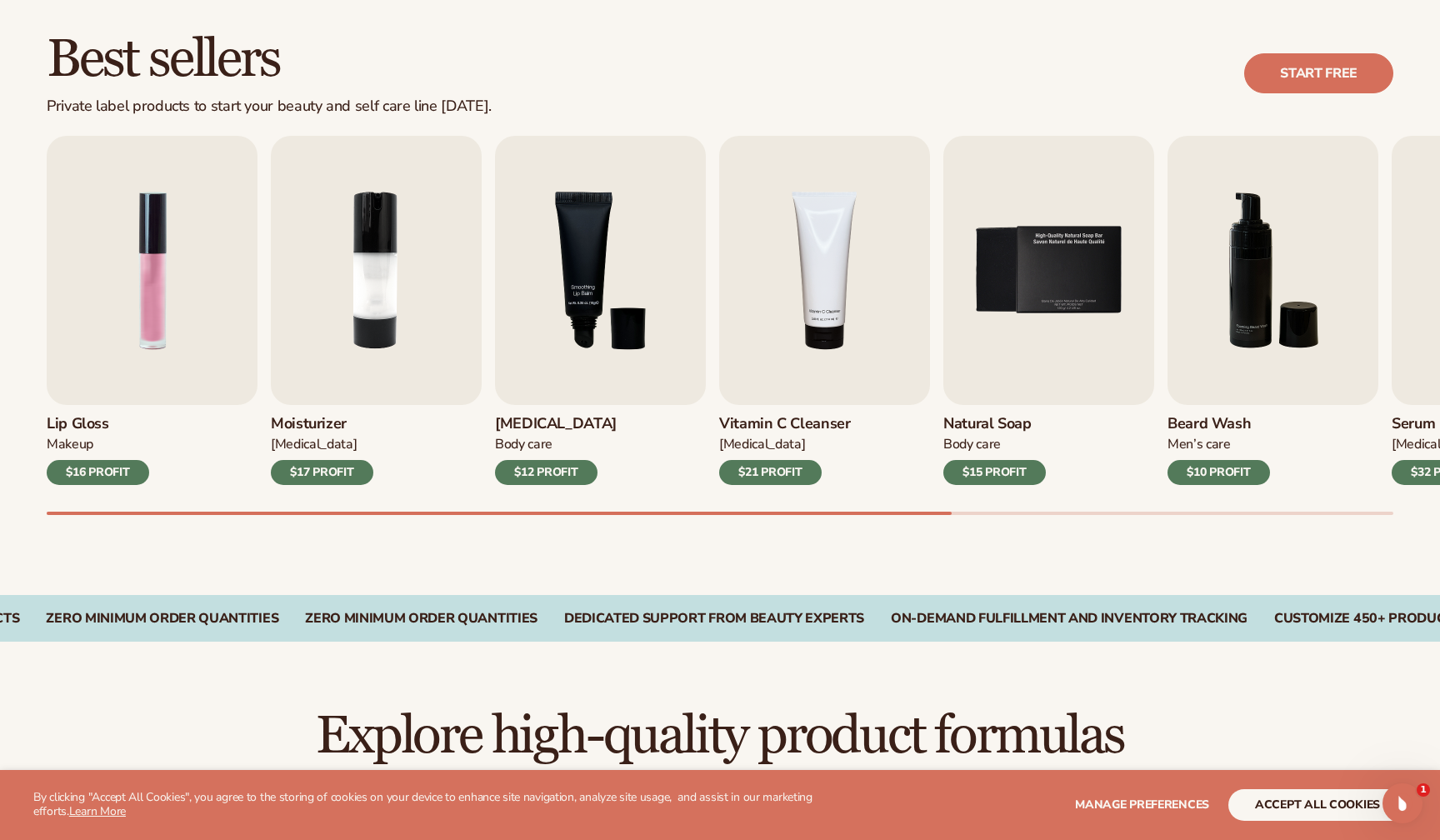
scroll to position [510, 0]
